Goal: Information Seeking & Learning: Learn about a topic

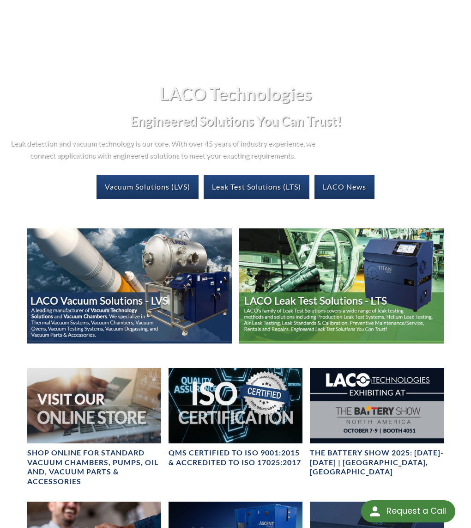
scroll to position [102, 0]
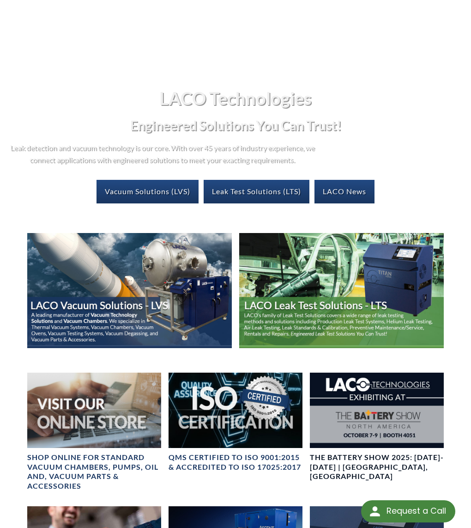
click at [374, 459] on h4 "The Battery Show 2025: Oct 7-9 | Detroit, MI" at bounding box center [377, 467] width 134 height 29
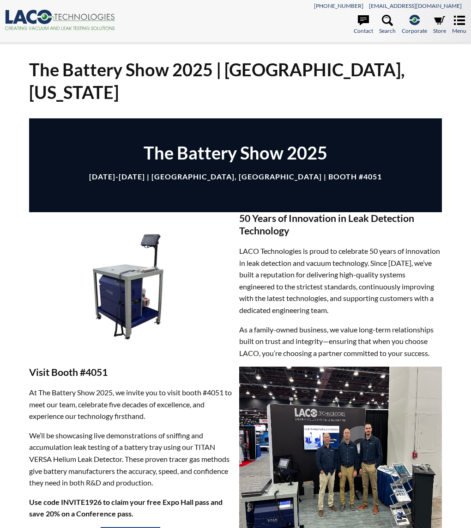
select select "Language Translate Widget"
click at [40, 12] on icon at bounding box center [44, 17] width 15 height 14
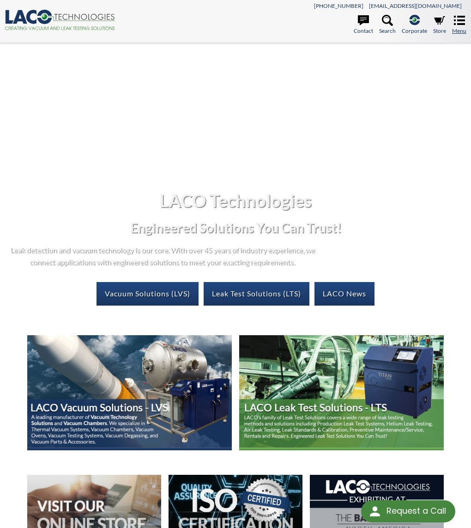
click at [457, 24] on icon at bounding box center [459, 20] width 11 height 11
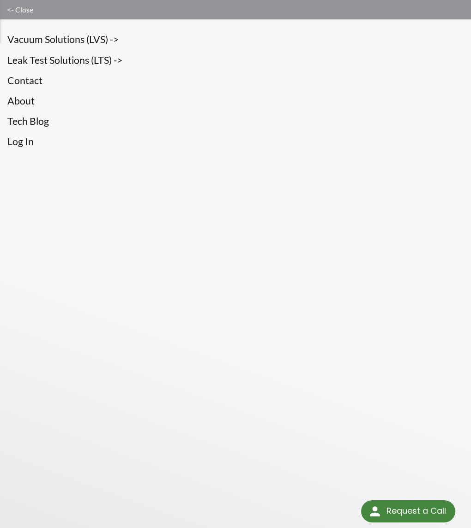
drag, startPoint x: 31, startPoint y: 120, endPoint x: 20, endPoint y: 118, distance: 10.3
click at [31, 120] on link "Tech Blog" at bounding box center [235, 121] width 457 height 16
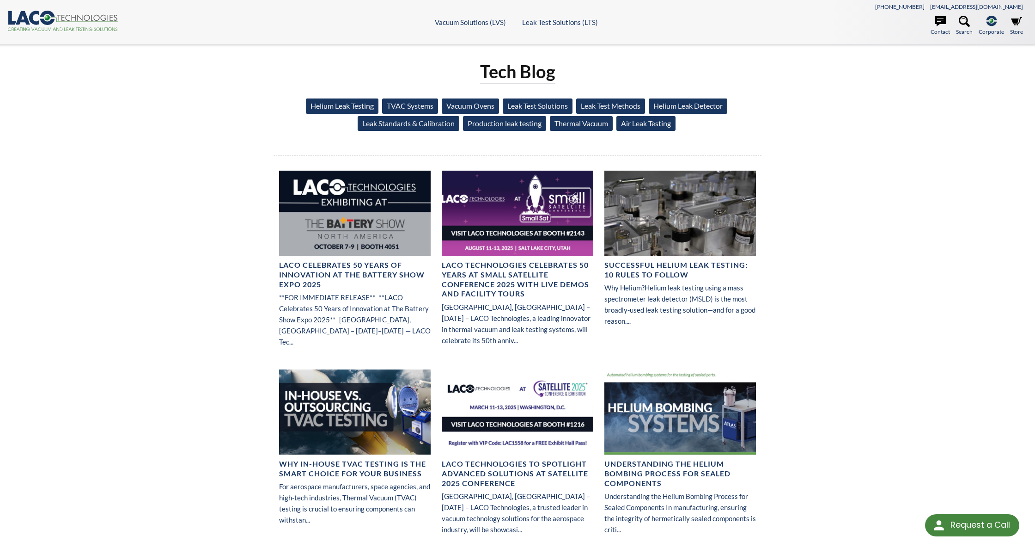
click at [46, 18] on circle at bounding box center [47, 18] width 6 height 6
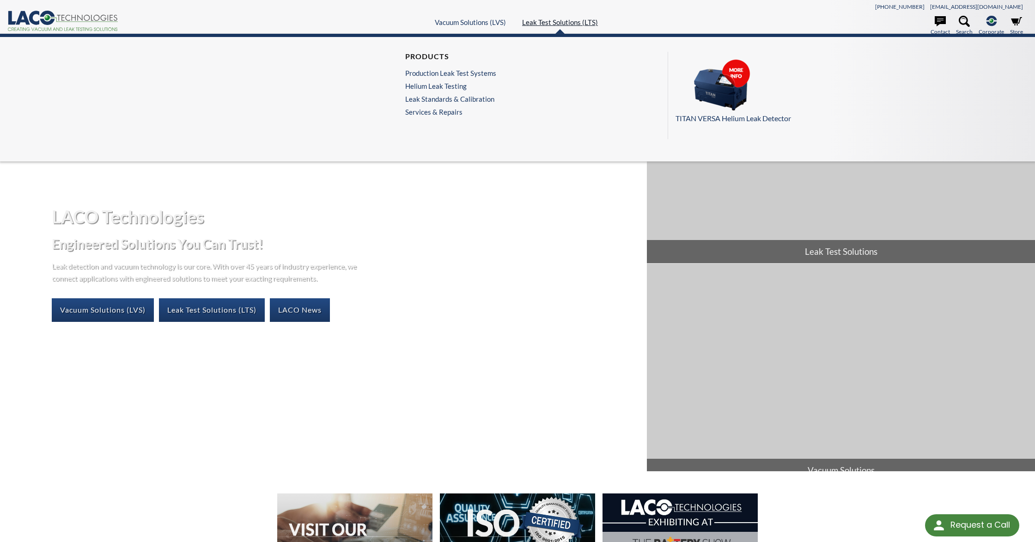
click at [568, 22] on link "Leak Test Solutions (LTS)" at bounding box center [560, 22] width 76 height 8
